Goal: Task Accomplishment & Management: Use online tool/utility

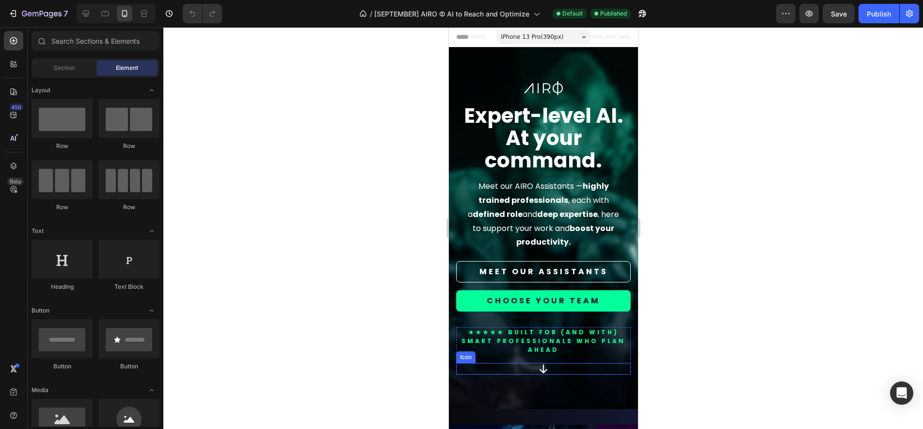
click at [556, 365] on div "Icon" at bounding box center [543, 369] width 175 height 12
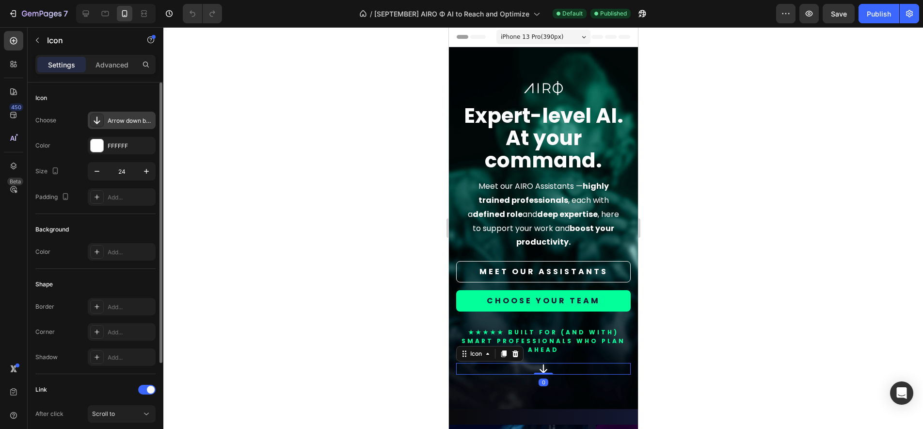
click at [92, 122] on icon at bounding box center [97, 120] width 10 height 10
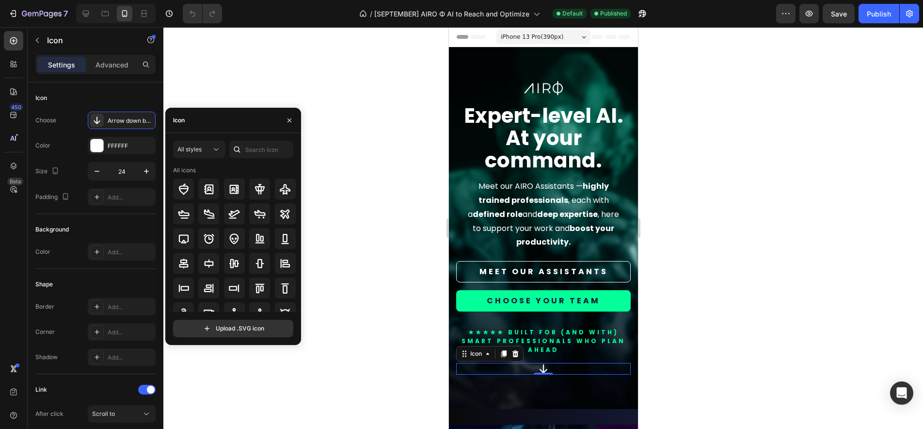
click at [204, 120] on div "Icon" at bounding box center [233, 120] width 136 height 25
click at [254, 154] on input "text" at bounding box center [261, 149] width 64 height 17
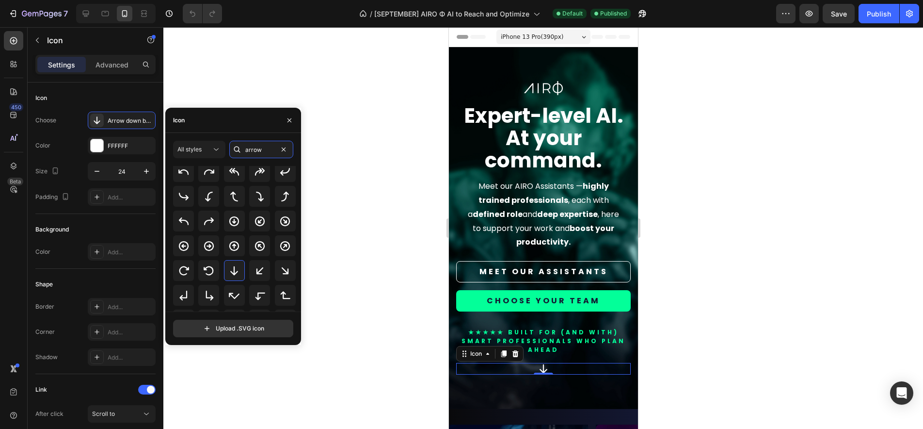
scroll to position [14, 0]
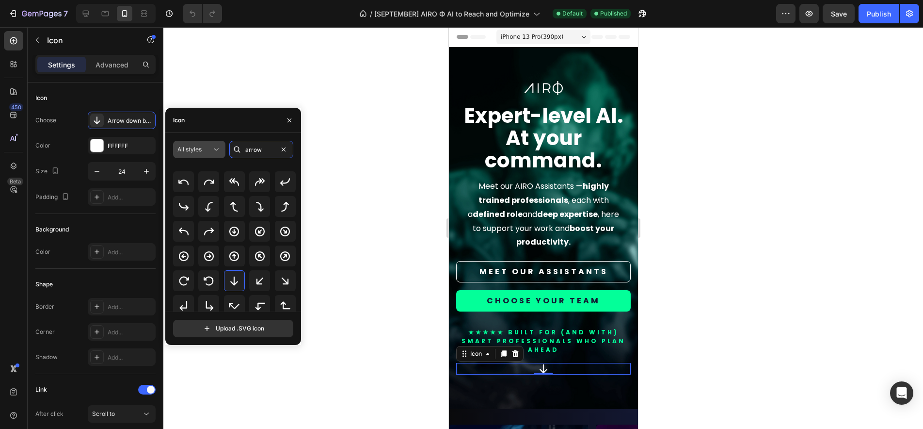
drag, startPoint x: 267, startPoint y: 147, endPoint x: 213, endPoint y: 148, distance: 54.3
click at [213, 148] on div "All styles arrow" at bounding box center [233, 149] width 120 height 17
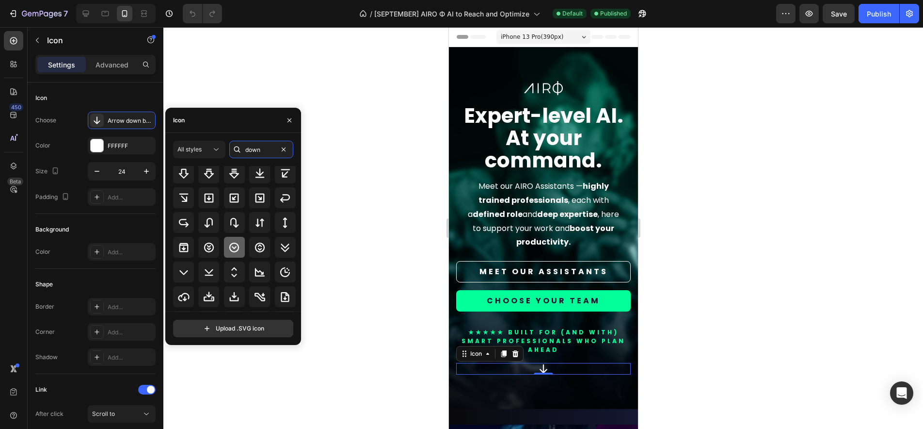
scroll to position [107, 0]
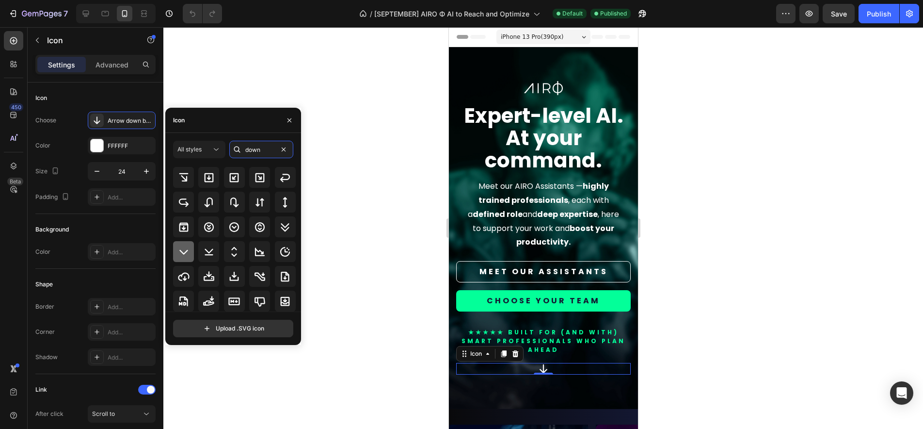
type input "down"
click at [186, 254] on icon at bounding box center [184, 252] width 12 height 12
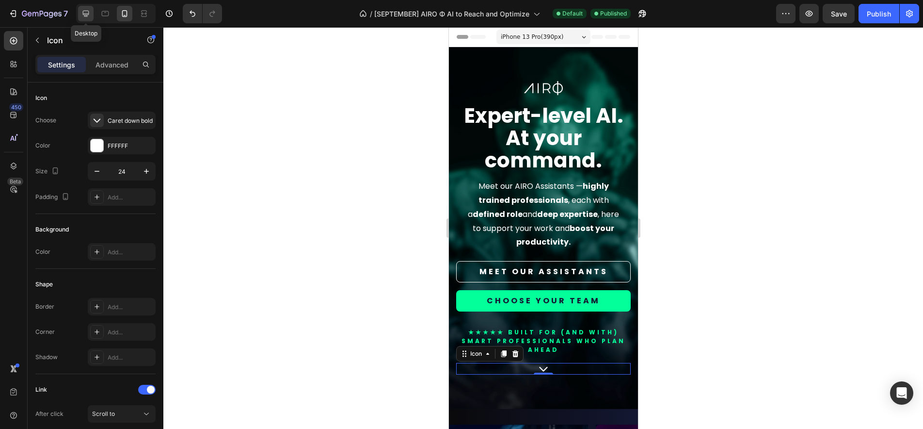
click at [87, 13] on icon at bounding box center [86, 14] width 10 height 10
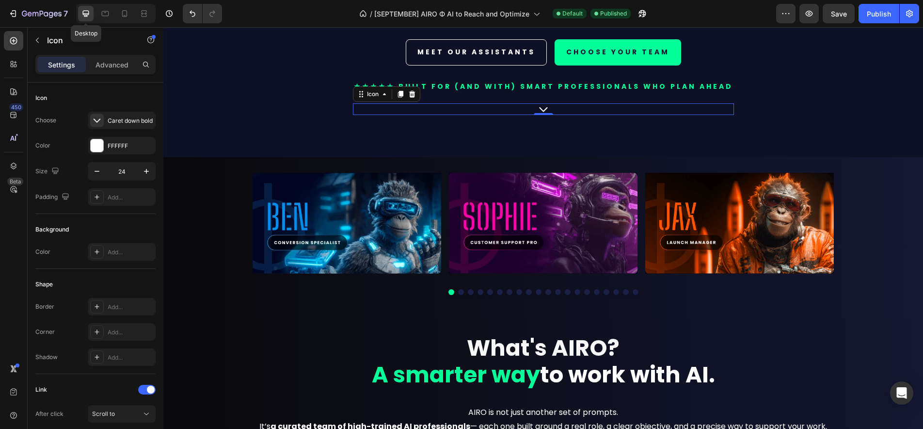
scroll to position [268, 0]
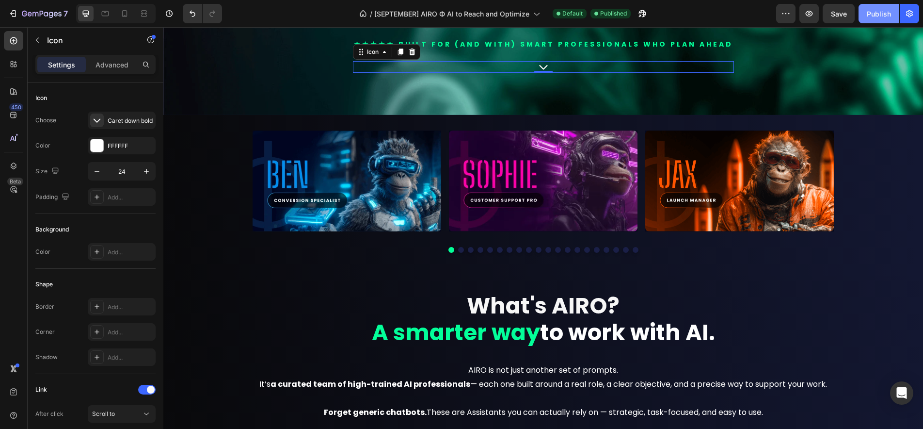
click at [872, 16] on div "Publish" at bounding box center [879, 14] width 24 height 10
